Goal: Find specific page/section: Find specific page/section

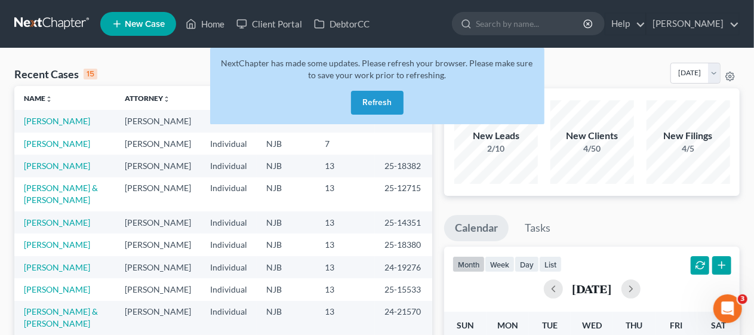
click at [372, 98] on button "Refresh" at bounding box center [377, 103] width 53 height 24
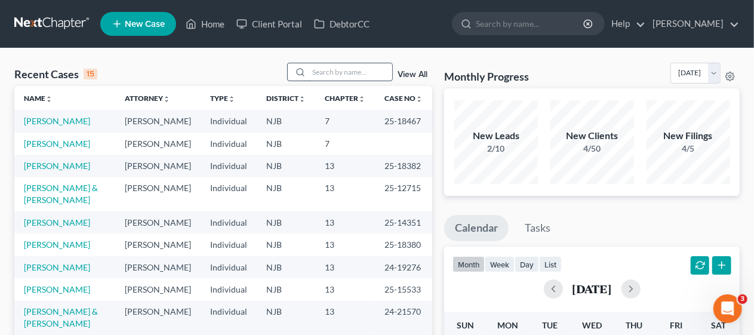
click at [313, 71] on input "search" at bounding box center [350, 71] width 84 height 17
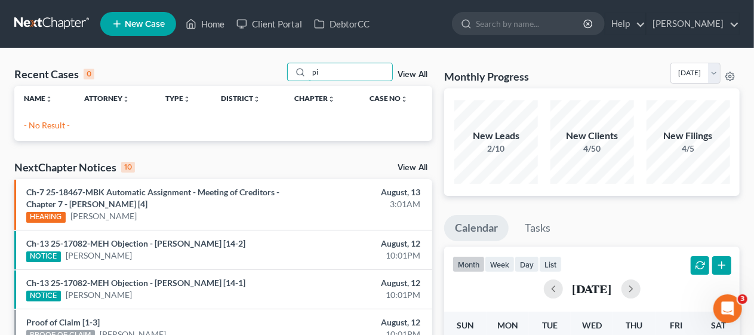
type input "p"
